Goal: Communication & Community: Answer question/provide support

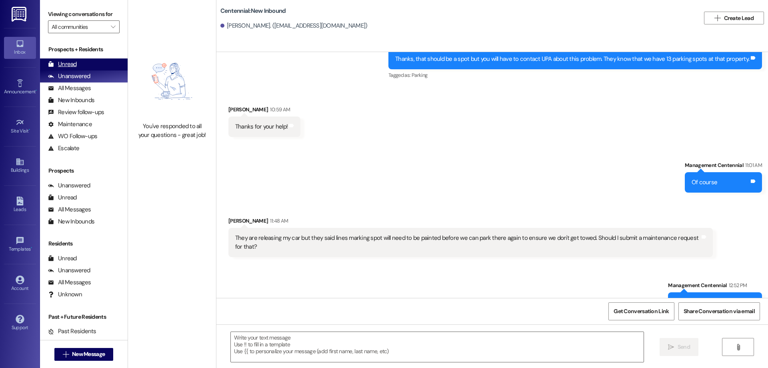
scroll to position [1683, 0]
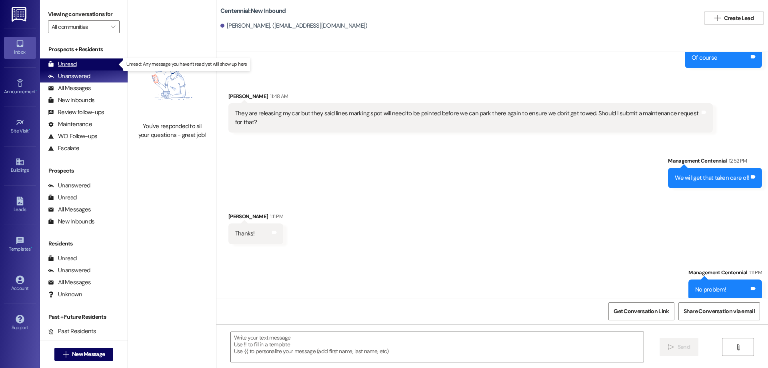
click at [77, 66] on div "Unread (0)" at bounding box center [84, 64] width 88 height 12
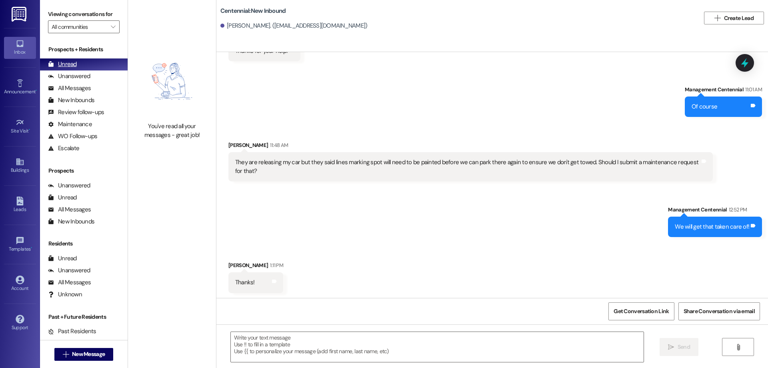
scroll to position [1627, 0]
